Goal: Find specific page/section: Find specific page/section

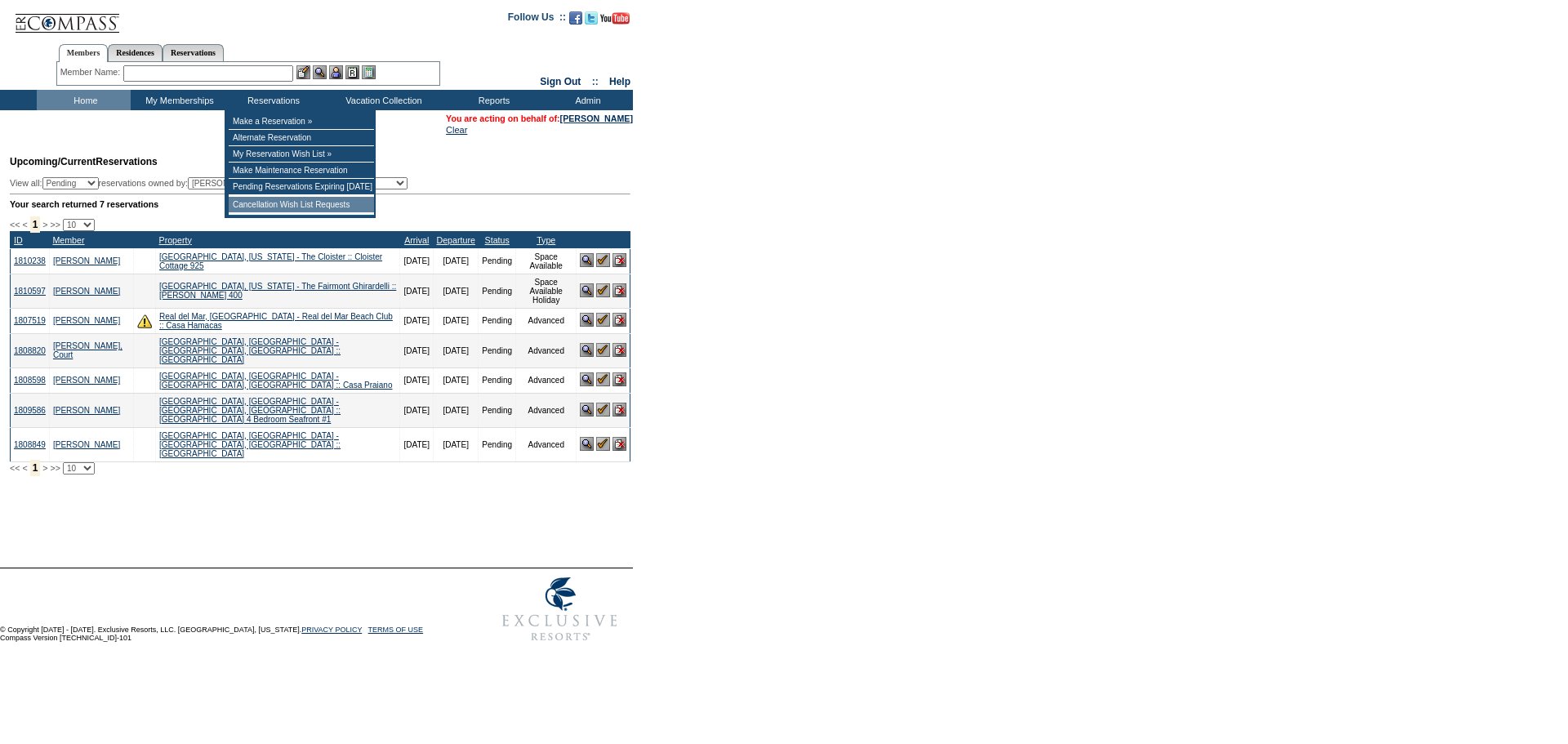
click at [293, 208] on td "Cancellation Wish List Requests" at bounding box center [302, 205] width 146 height 16
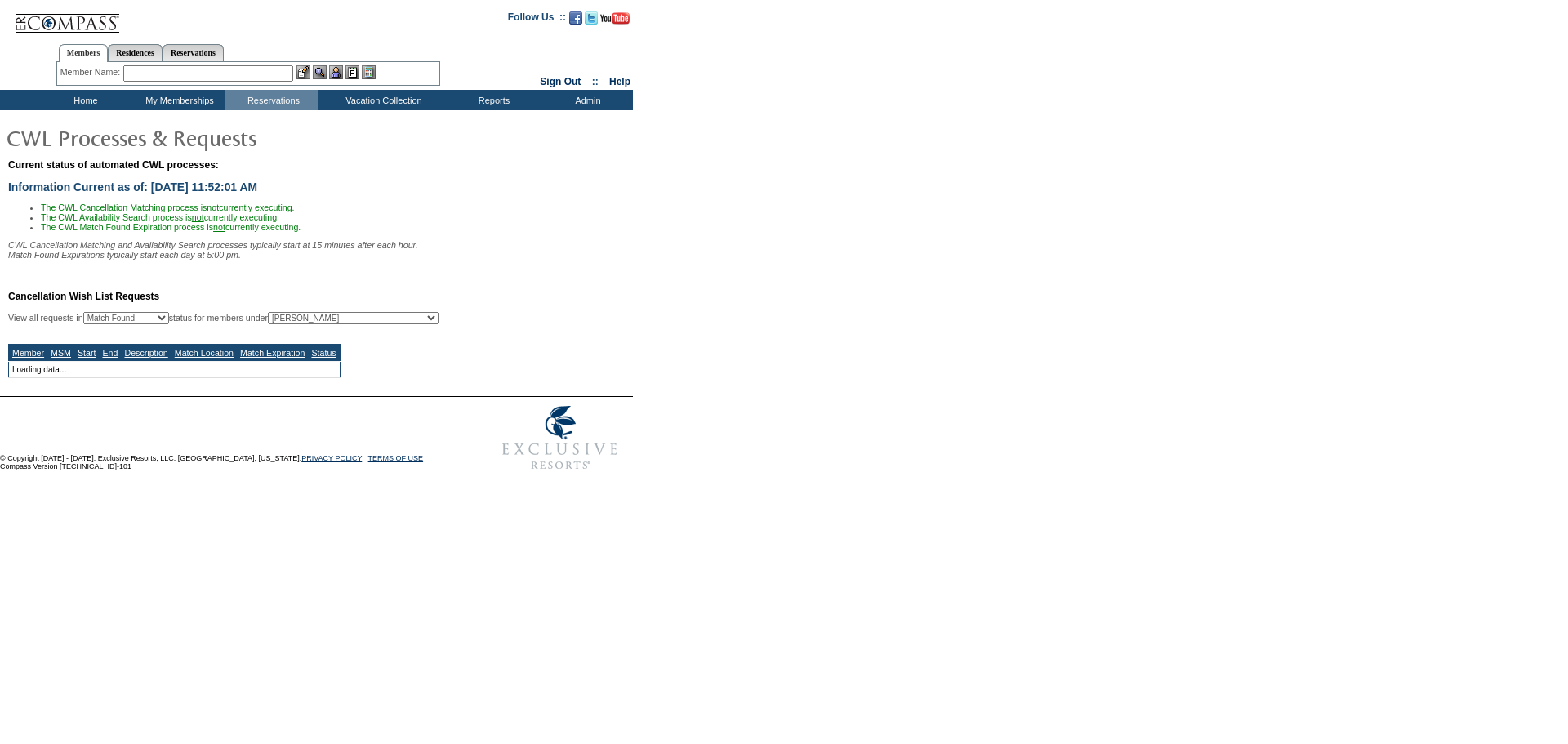
select select "50"
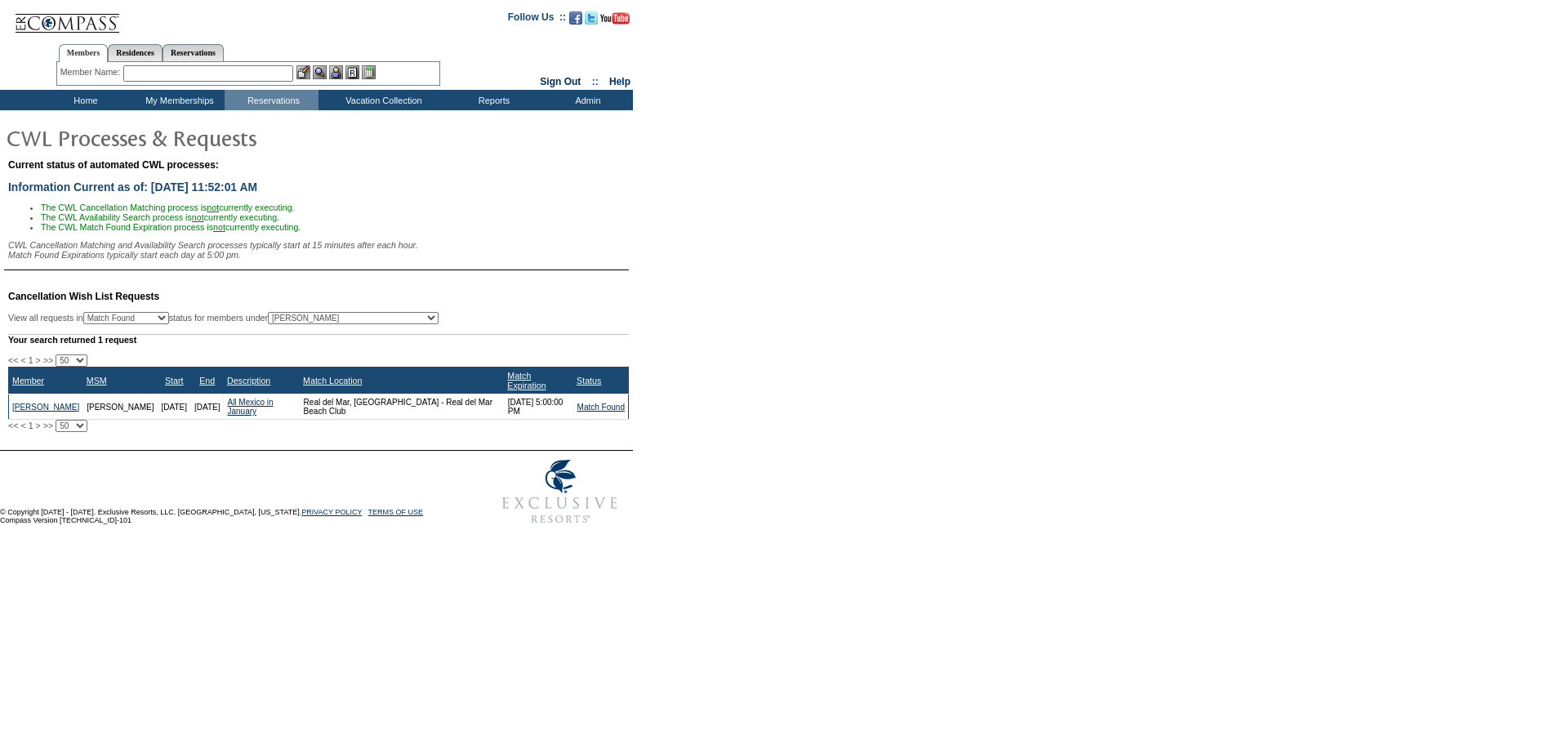
click at [93, 95] on td "Home" at bounding box center [83, 99] width 94 height 20
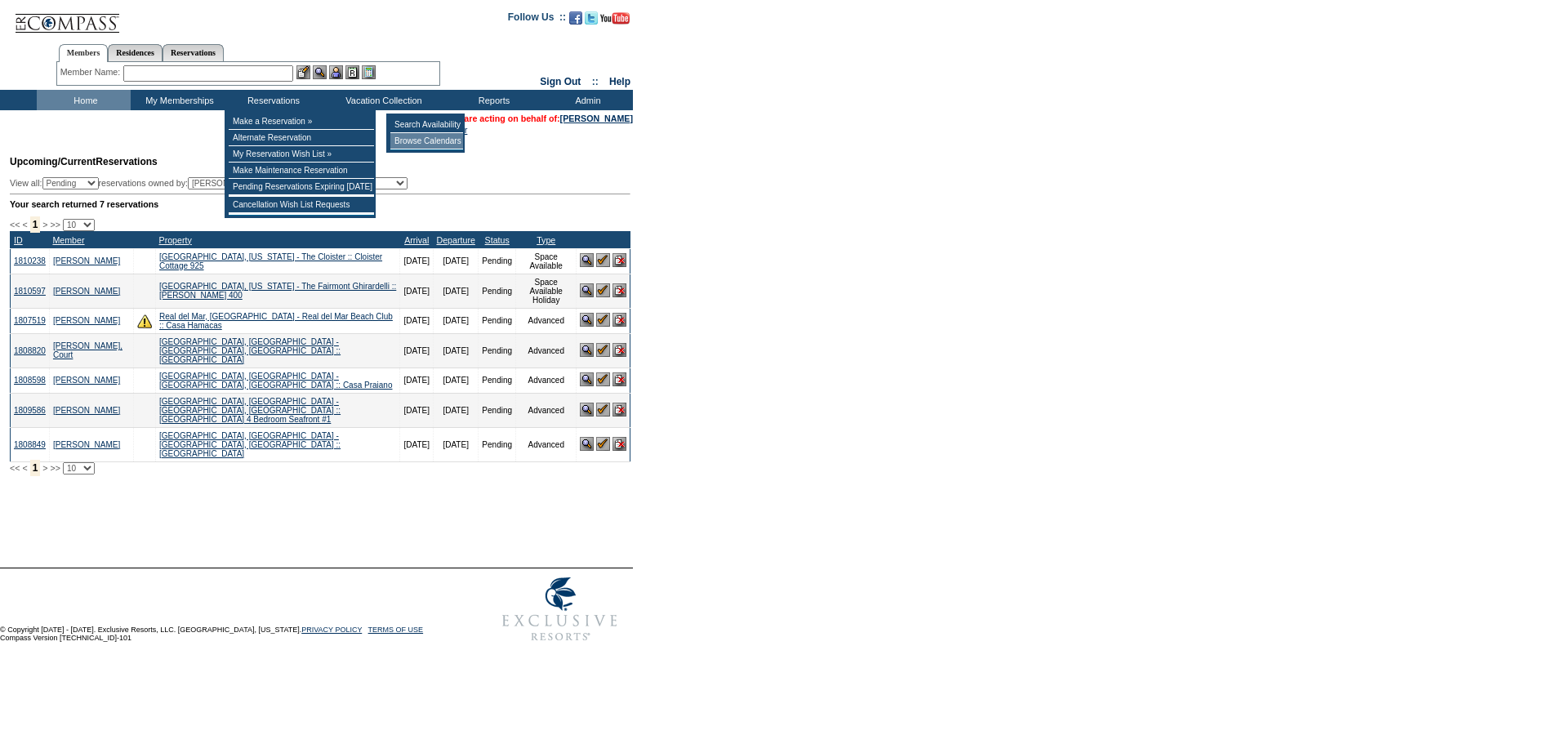
click at [429, 139] on td "Browse Calendars" at bounding box center [427, 141] width 73 height 16
